Goal: Find specific page/section: Find specific page/section

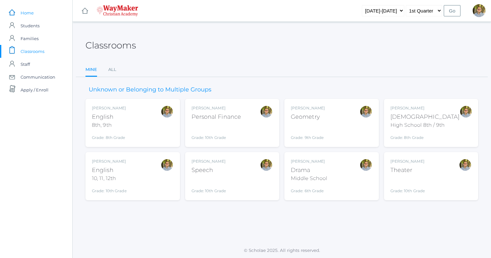
click at [32, 15] on span "Home" at bounding box center [27, 12] width 13 height 13
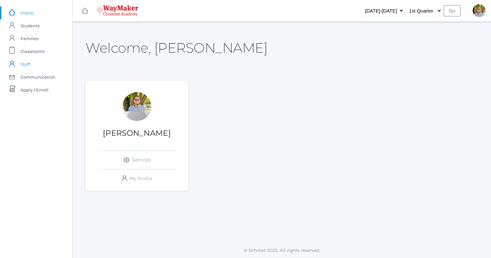
click at [44, 66] on link "icons/user/plain Created with Sketch. Staff" at bounding box center [36, 64] width 72 height 13
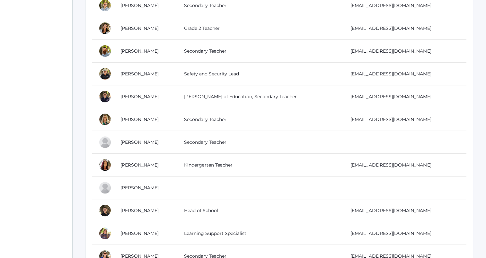
scroll to position [196, 0]
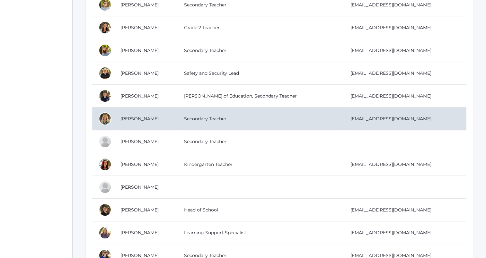
click at [178, 116] on td "[PERSON_NAME]" at bounding box center [146, 119] width 64 height 23
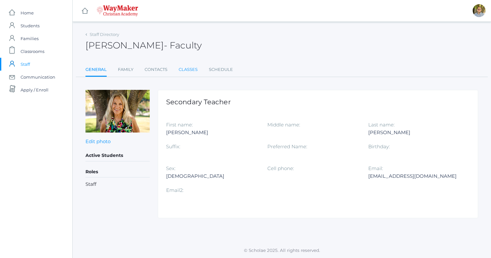
click at [197, 67] on link "Classes" at bounding box center [188, 69] width 19 height 13
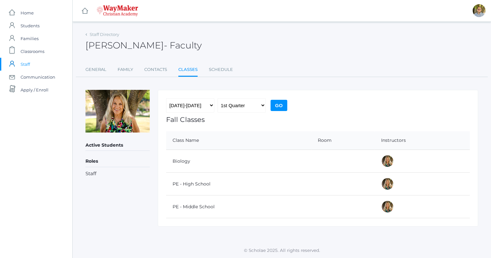
click at [458, 50] on div "Claudia Marosz - Faculty Claudia Marosz Faculty" at bounding box center [281, 42] width 393 height 24
